Goal: Task Accomplishment & Management: Manage account settings

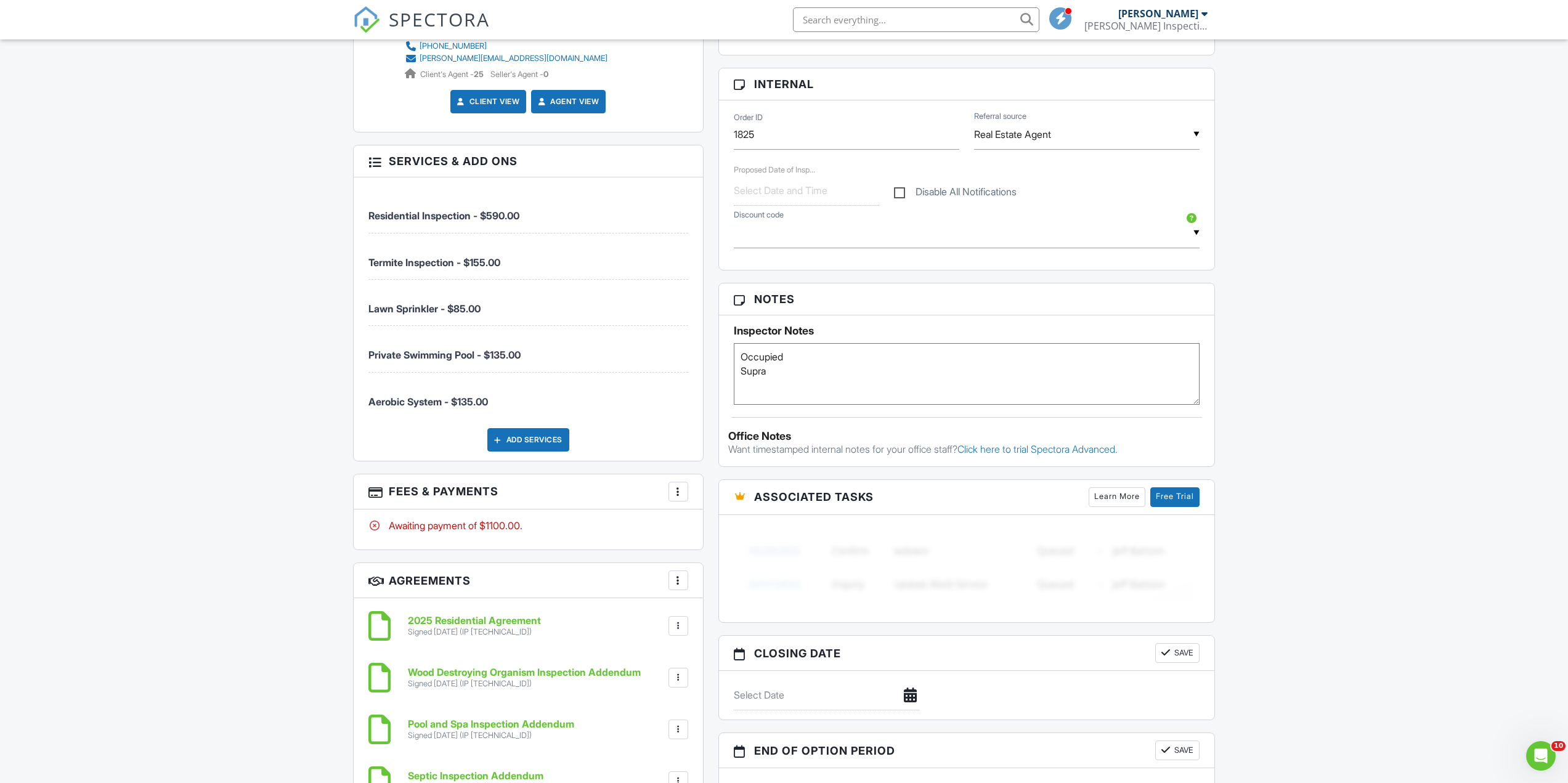
click at [675, 491] on div at bounding box center [678, 492] width 12 height 12
click at [704, 527] on li "Edit Fees & Payments" at bounding box center [740, 529] width 129 height 31
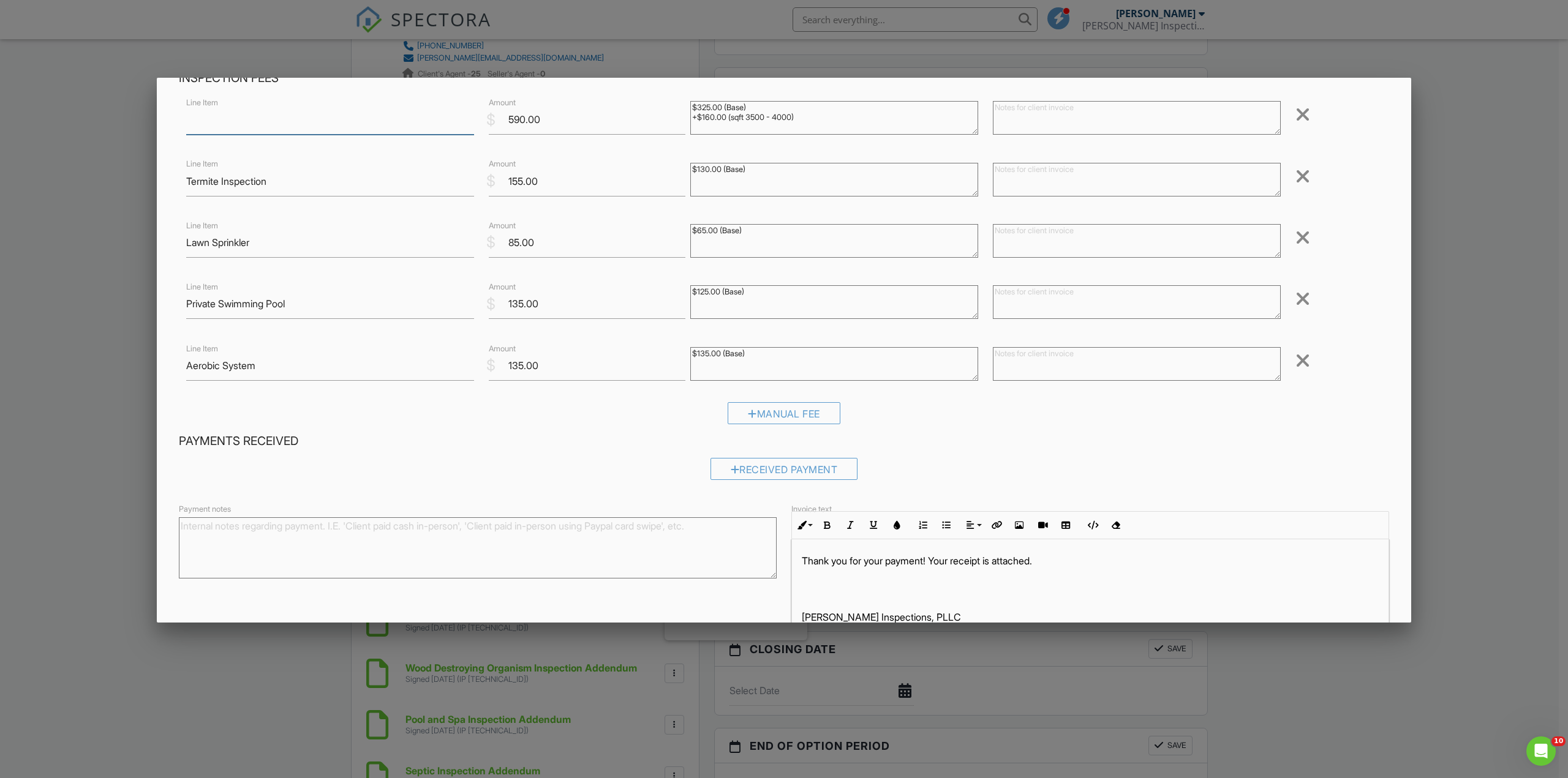
scroll to position [136, 0]
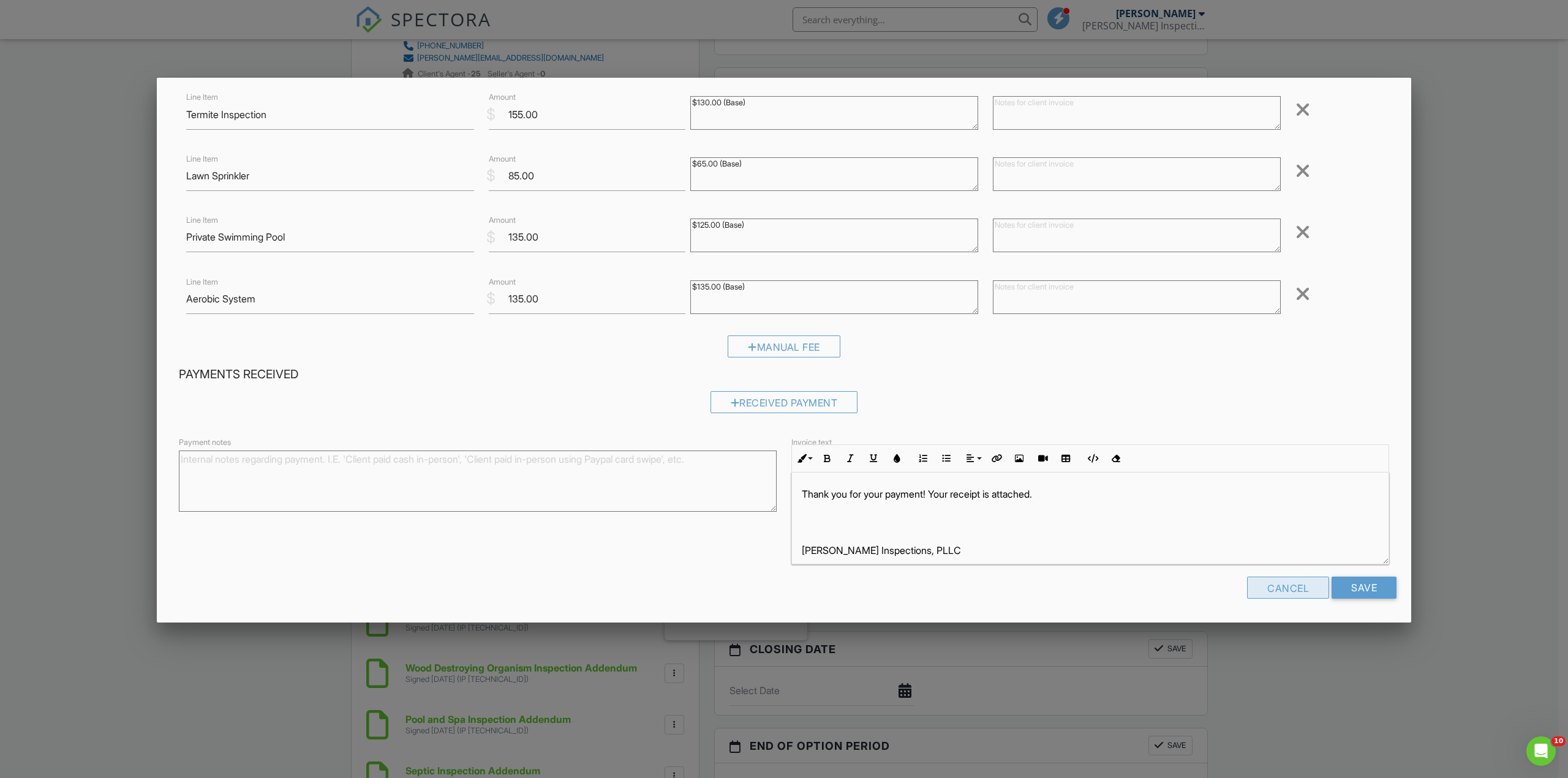
click at [1277, 585] on div "Cancel" at bounding box center [1288, 588] width 82 height 22
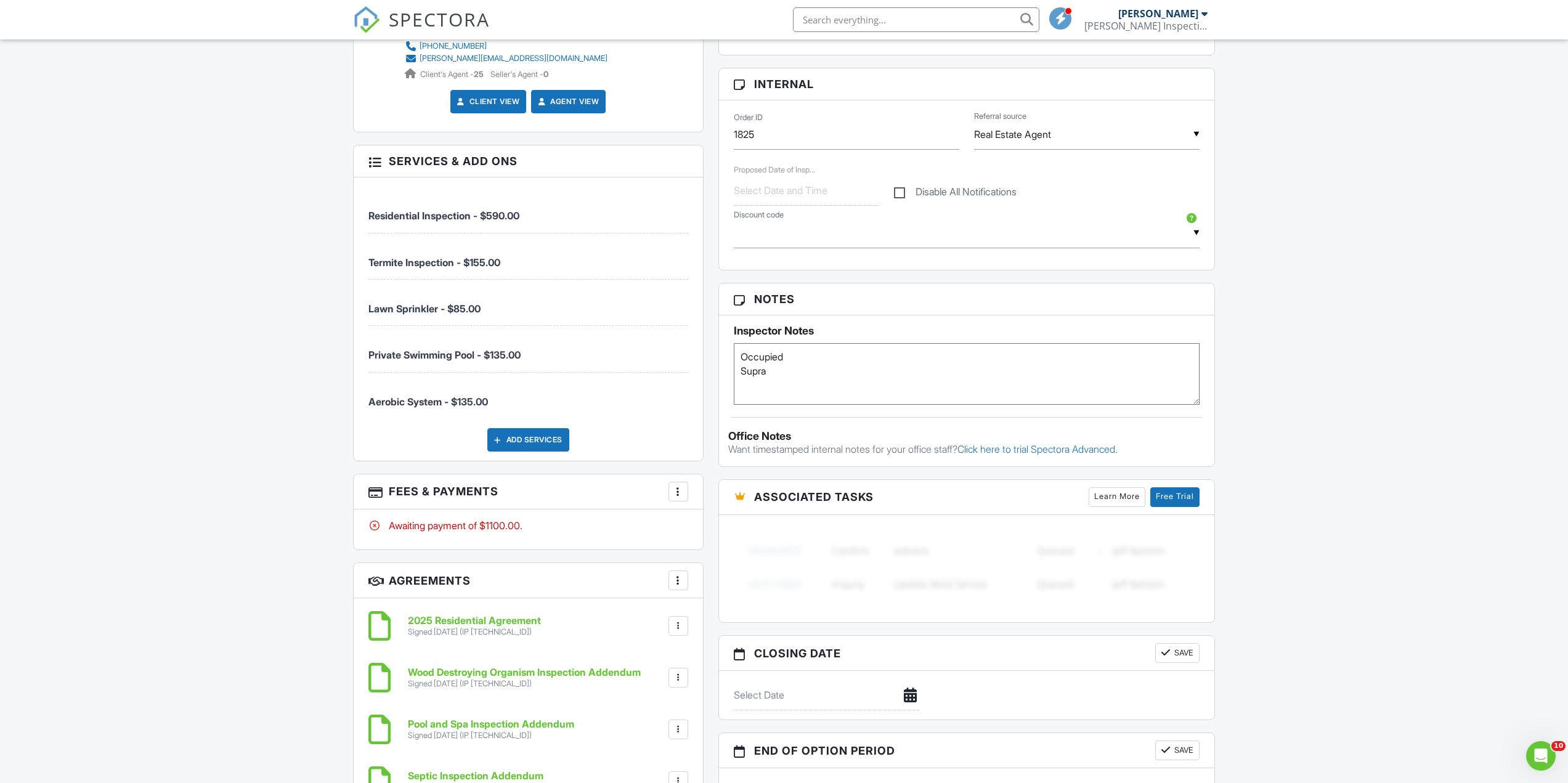
click at [677, 489] on div at bounding box center [678, 492] width 12 height 12
click at [711, 529] on li "Edit Fees & Payments" at bounding box center [740, 529] width 129 height 31
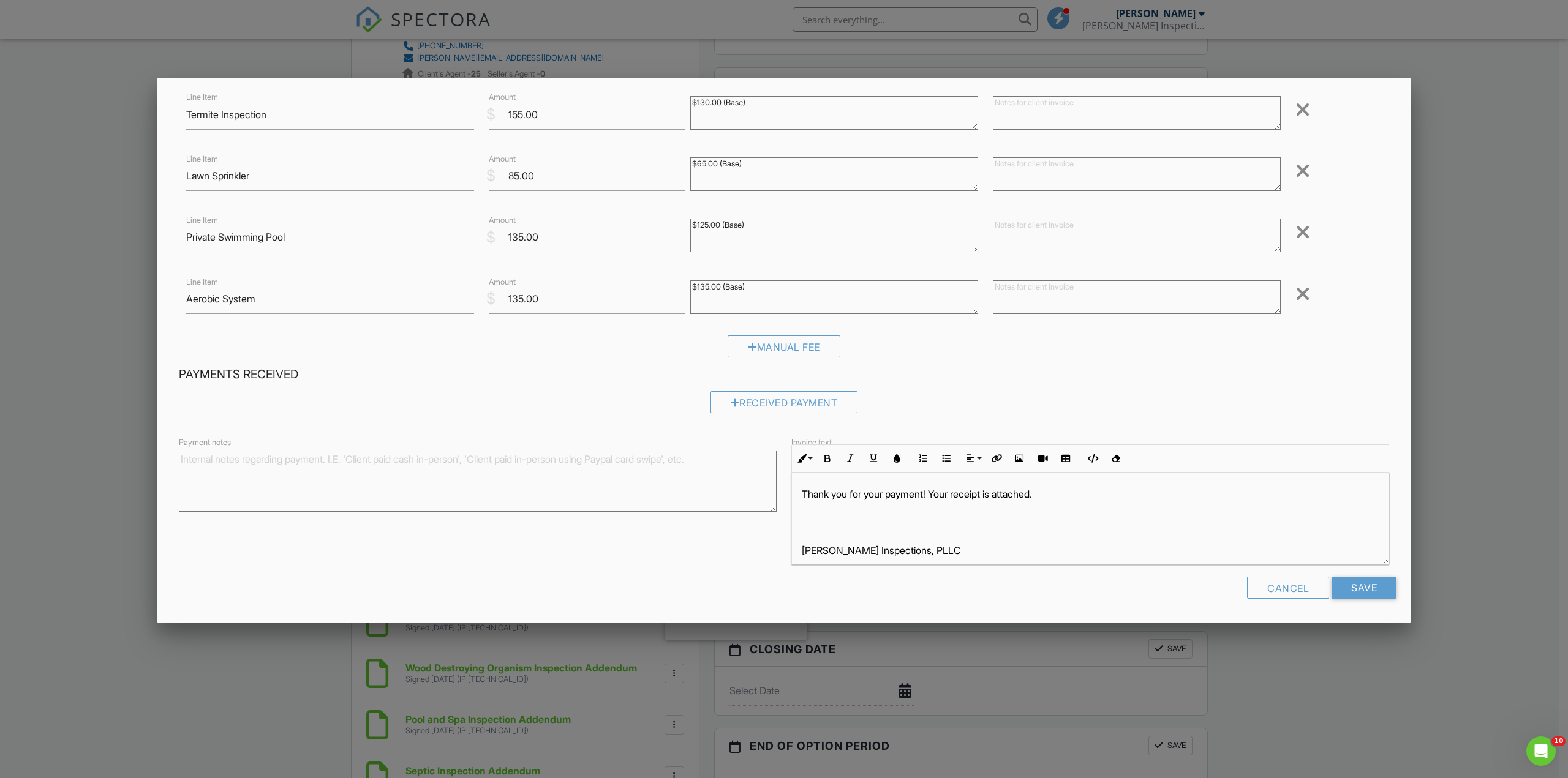
scroll to position [0, 0]
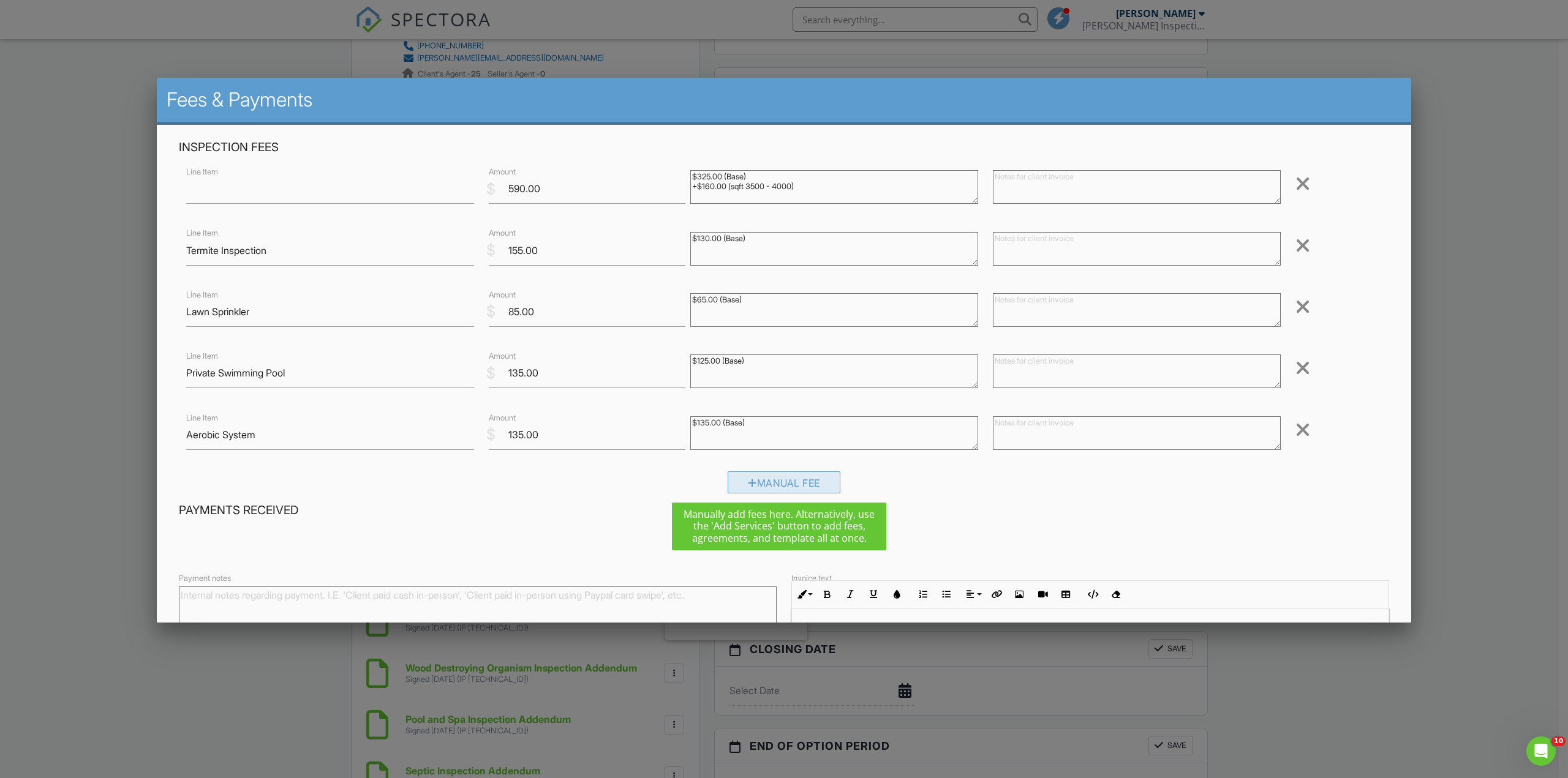
click at [781, 487] on div "Manual Fee" at bounding box center [784, 483] width 112 height 22
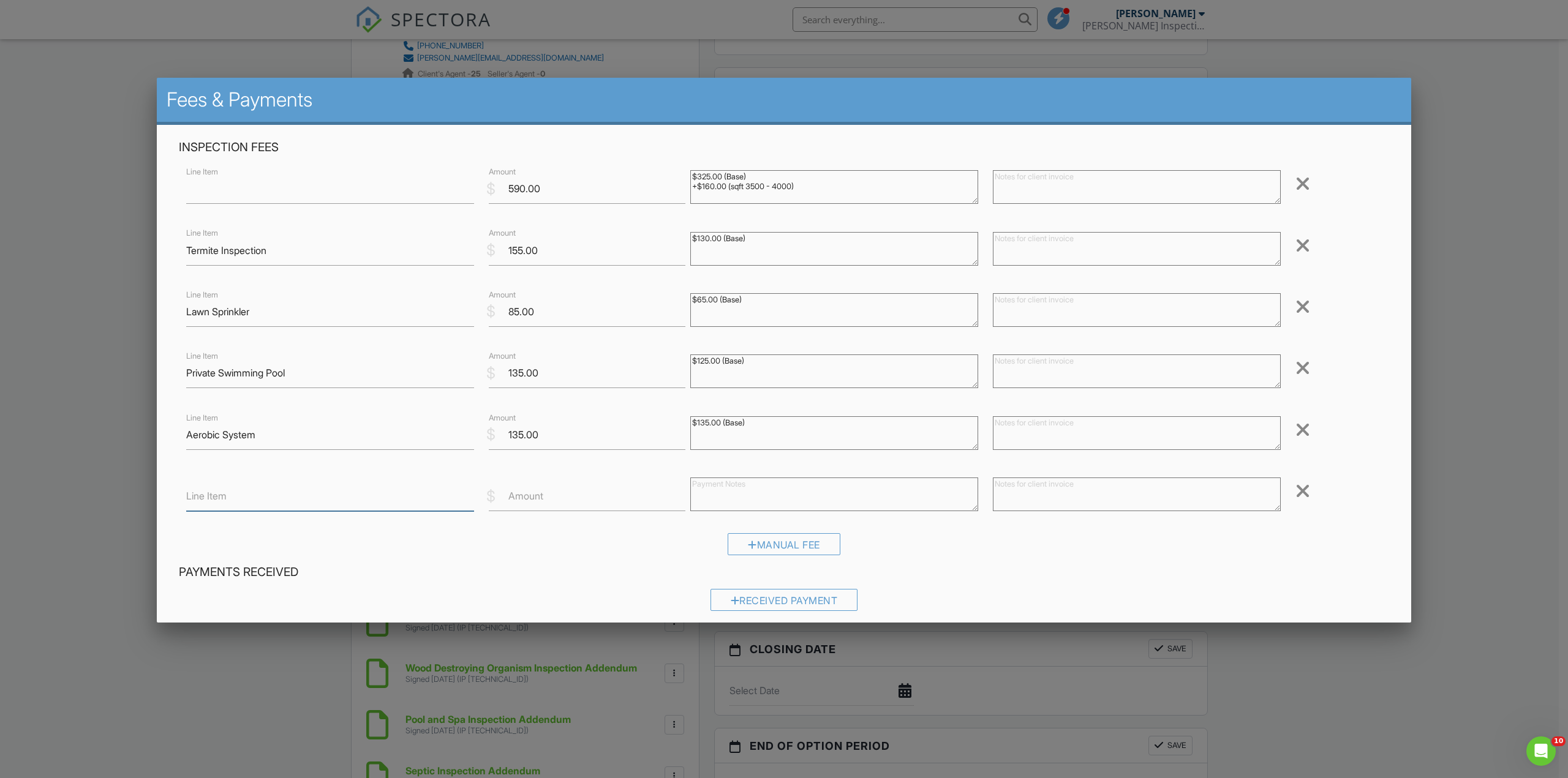
click at [259, 482] on input "Line Item" at bounding box center [330, 496] width 288 height 30
type input "Cash Discount"
type input "-33.00"
click at [787, 602] on div "Received Payment" at bounding box center [784, 600] width 148 height 22
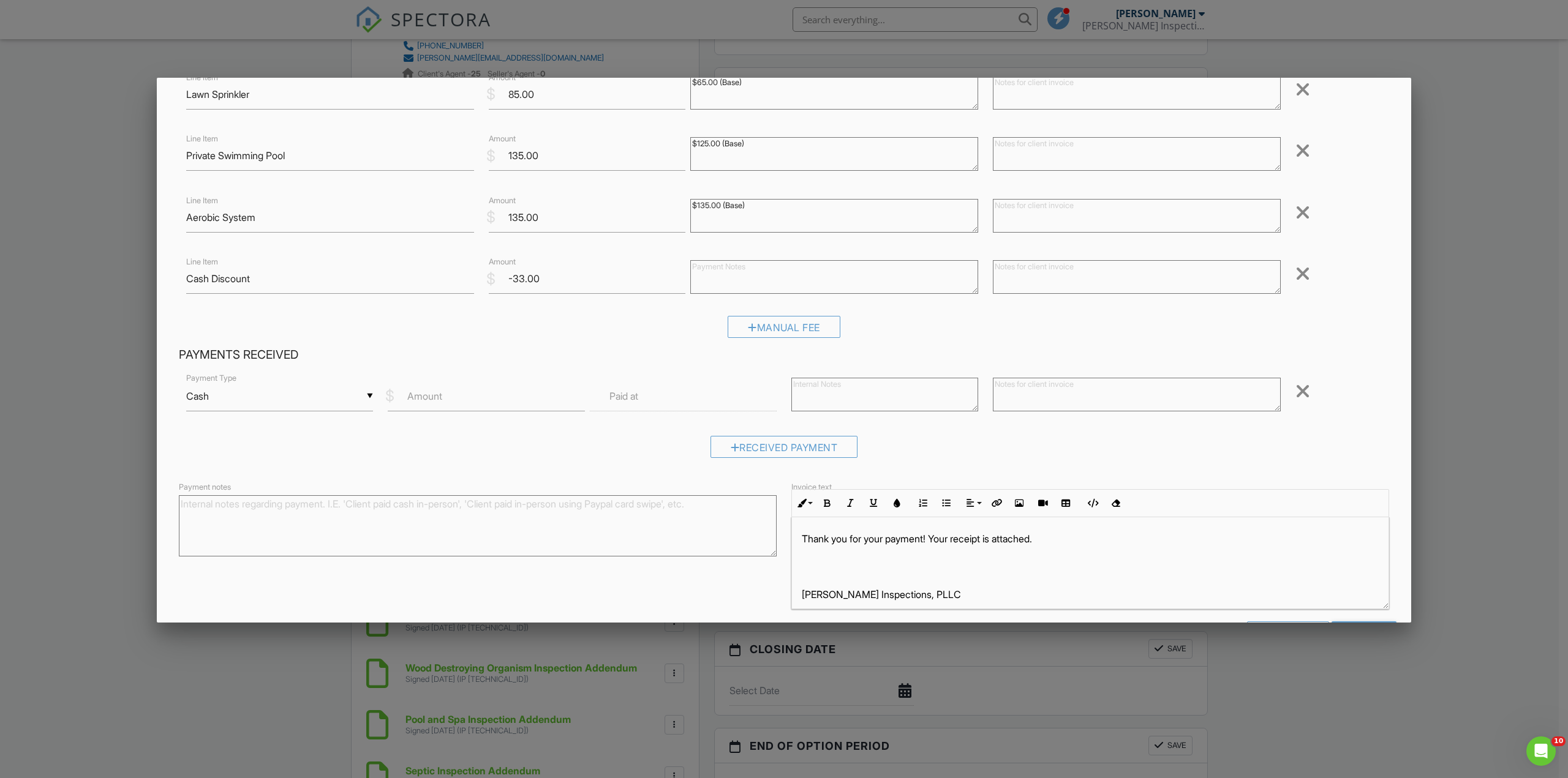
scroll to position [262, 0]
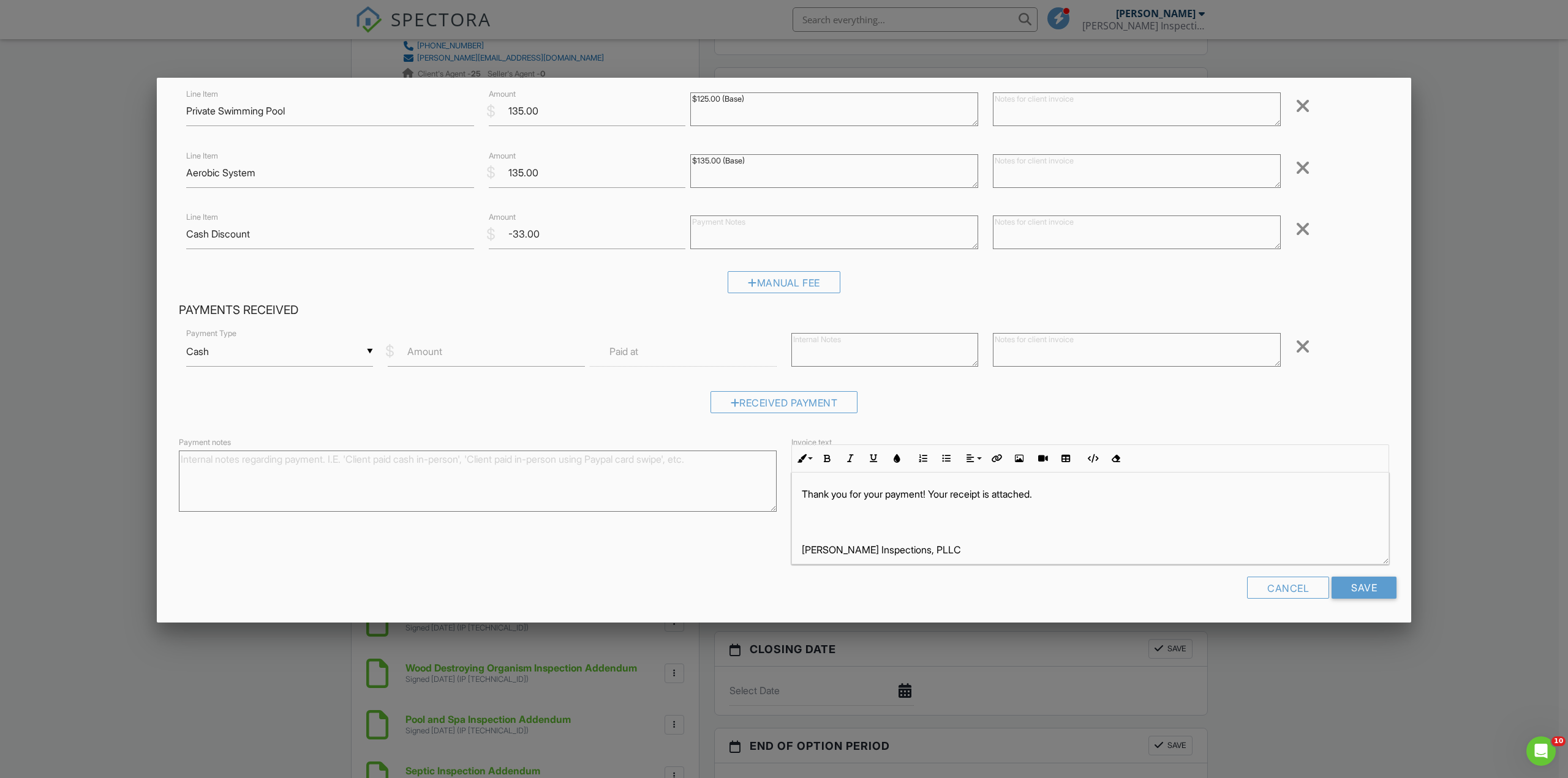
click at [367, 348] on div "▼ Cash Cash Check On-Site Card Other Cash Check On-Site Card Other" at bounding box center [279, 351] width 187 height 30
click at [256, 416] on span "Check" at bounding box center [279, 412] width 166 height 31
type input "Check"
click at [467, 350] on input "Amount" at bounding box center [486, 351] width 196 height 30
type input "1067.00"
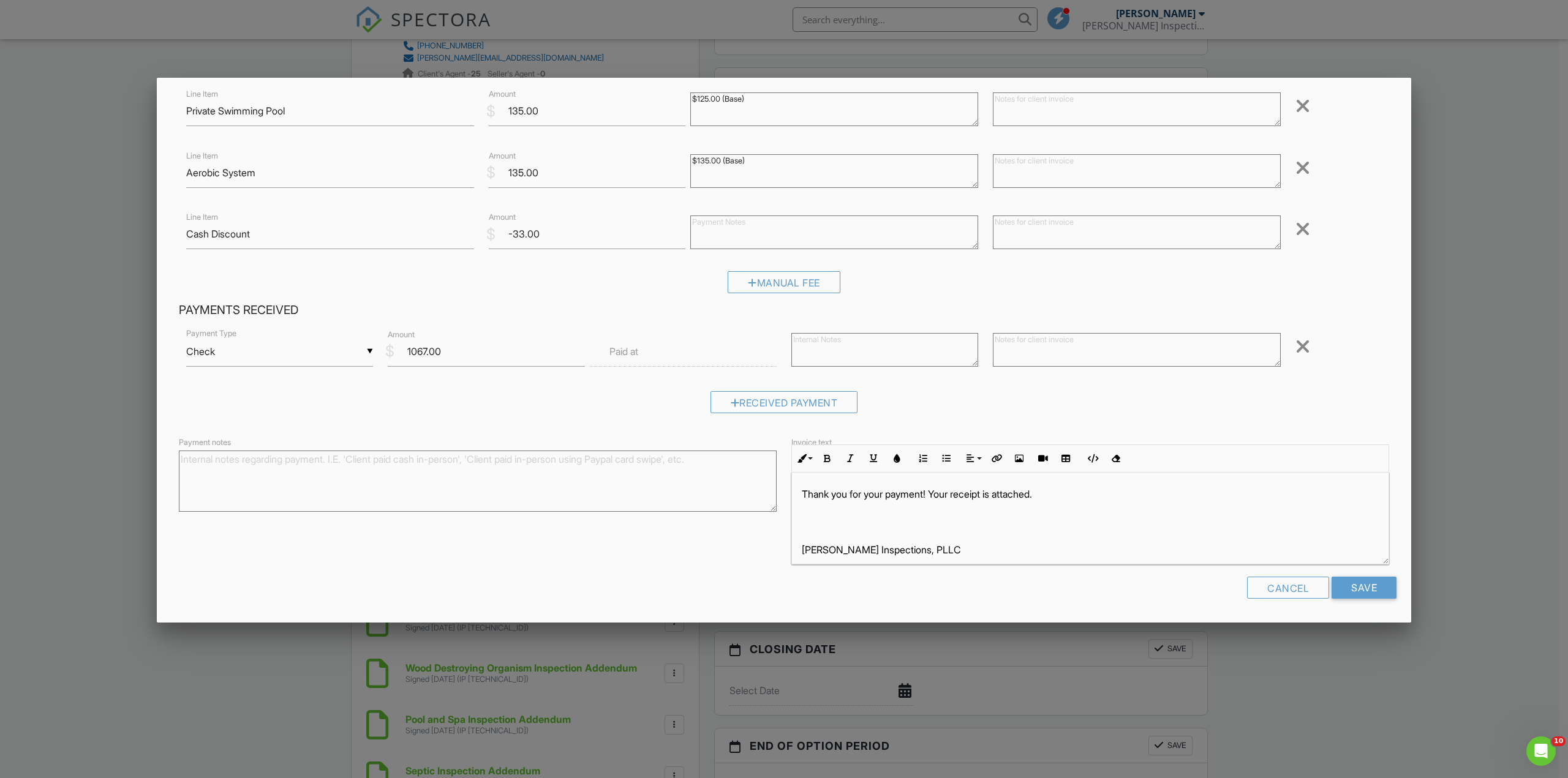
click at [1004, 353] on textarea at bounding box center [1136, 349] width 288 height 34
type textarea "Paid in Full with Check #158"
click at [1348, 588] on input "Save" at bounding box center [1364, 588] width 65 height 22
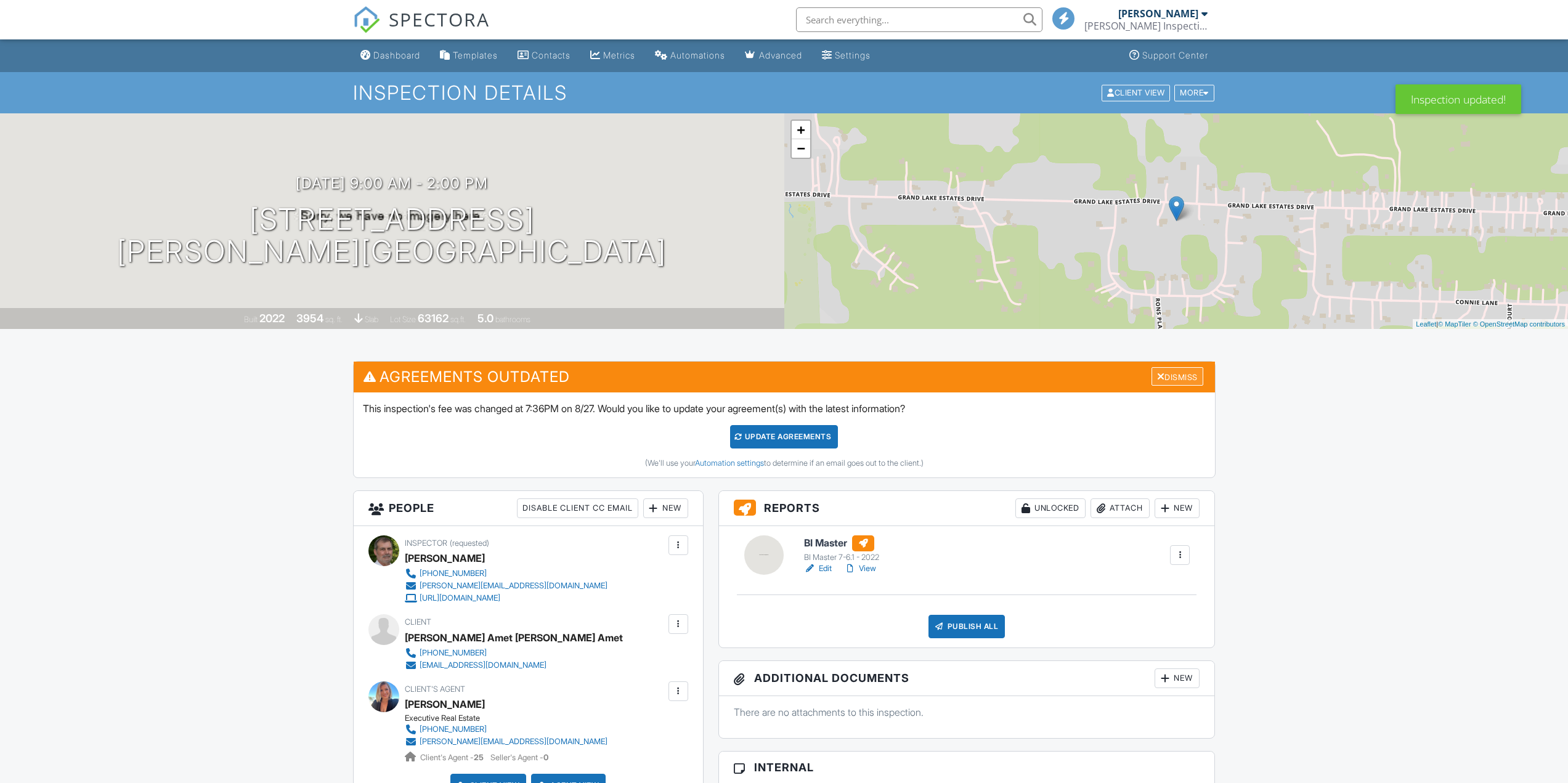
click at [1177, 379] on div "Dismiss" at bounding box center [1177, 377] width 52 height 19
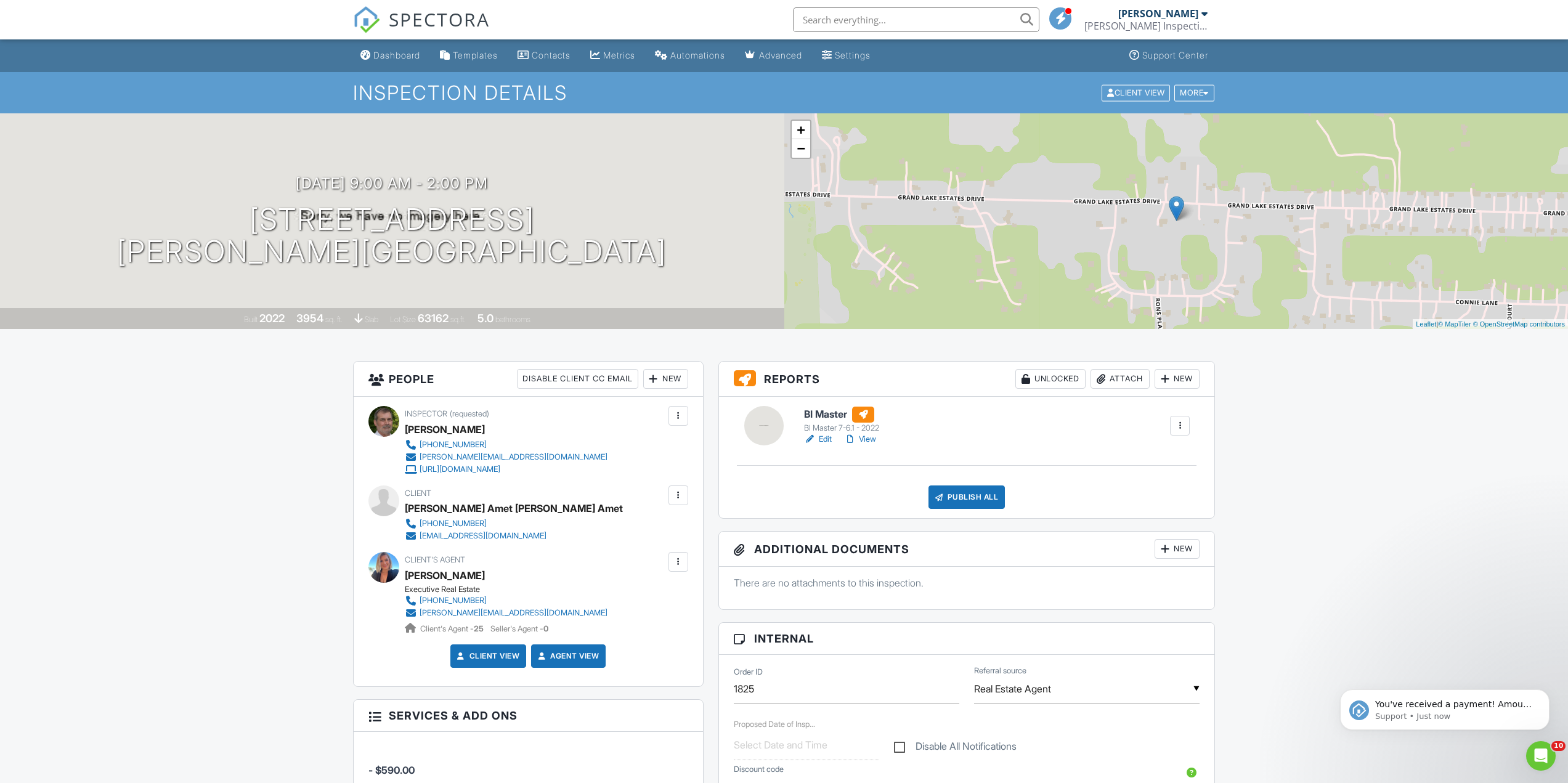
click at [826, 413] on h6 "BI Master" at bounding box center [842, 414] width 77 height 16
